Goal: Information Seeking & Learning: Find specific fact

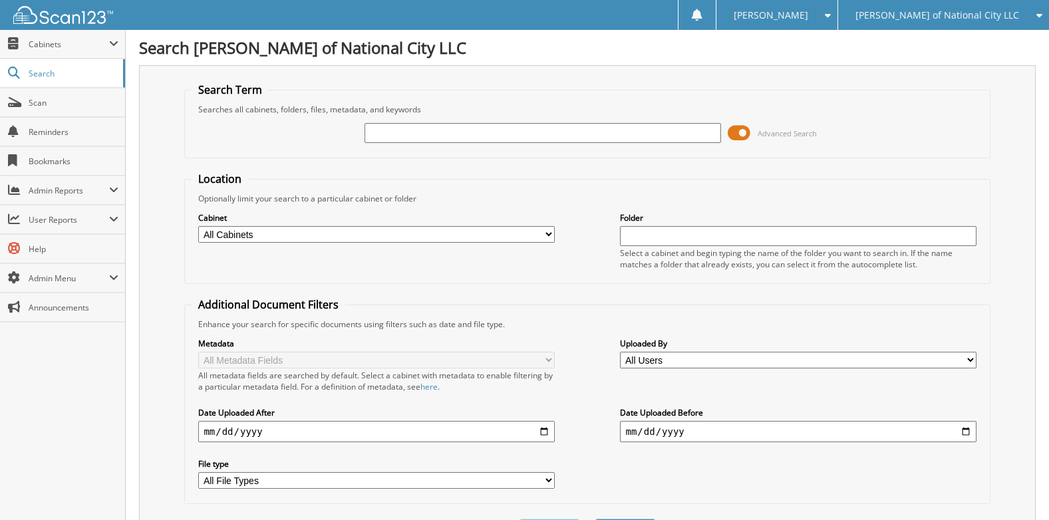
click at [430, 127] on input "text" at bounding box center [543, 133] width 356 height 20
type input "9407768"
drag, startPoint x: 417, startPoint y: 138, endPoint x: 402, endPoint y: 141, distance: 15.7
click at [402, 141] on input "9407768" at bounding box center [543, 133] width 356 height 20
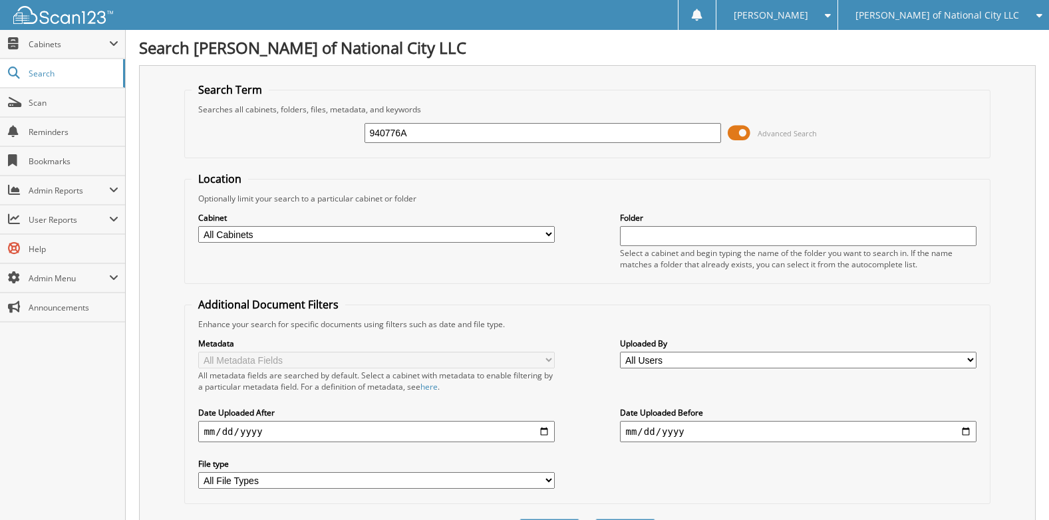
type input "940776A"
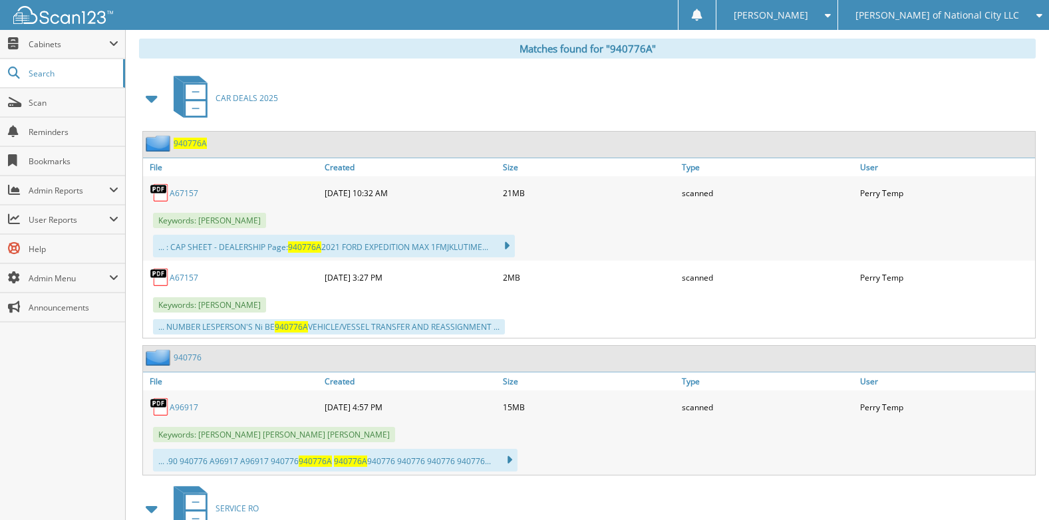
scroll to position [599, 0]
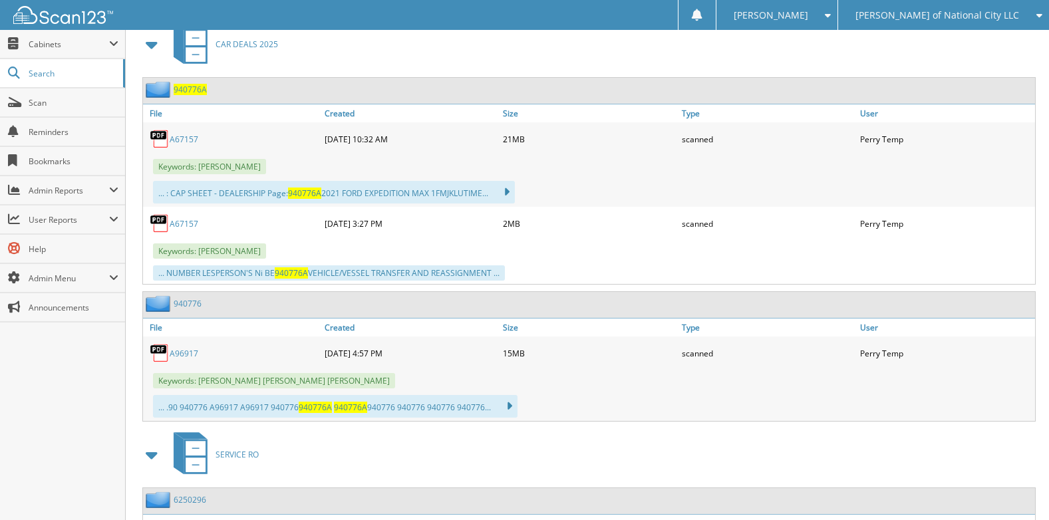
click at [186, 141] on link "A67157" at bounding box center [184, 139] width 29 height 11
click at [186, 86] on span "940776A" at bounding box center [190, 89] width 33 height 11
